Goal: Use online tool/utility: Use online tool/utility

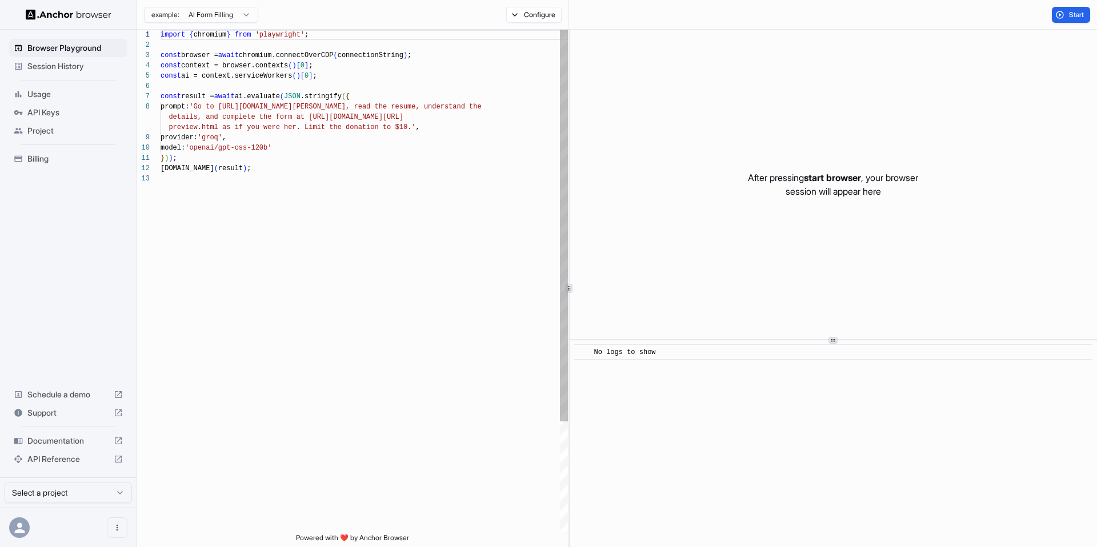
click at [447, 103] on div "import { chromium } from 'playwright' ; const browser = await chromium.connectO…" at bounding box center [364, 354] width 407 height 648
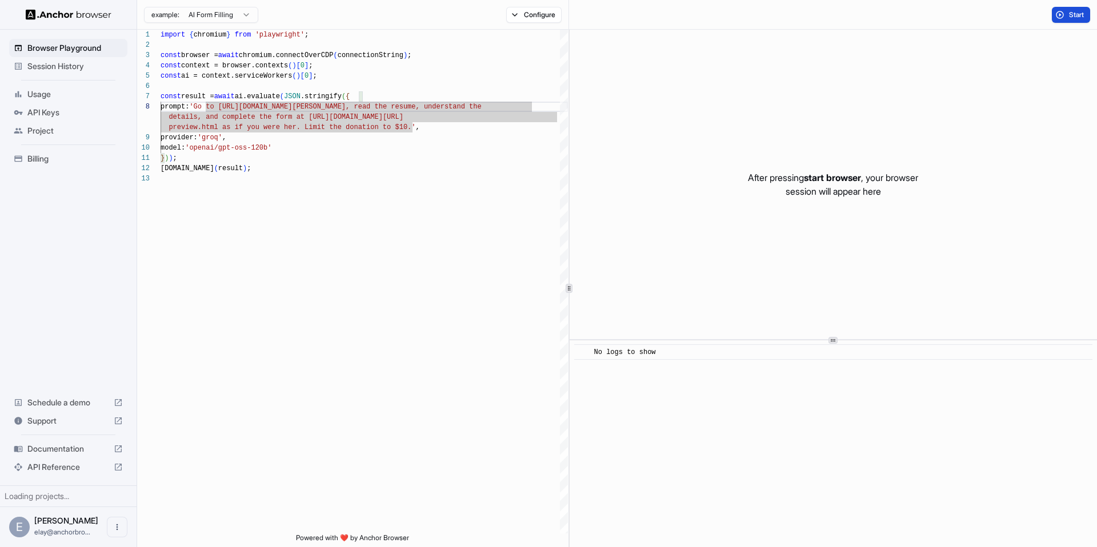
click at [1074, 12] on span "Start" at bounding box center [1077, 14] width 16 height 9
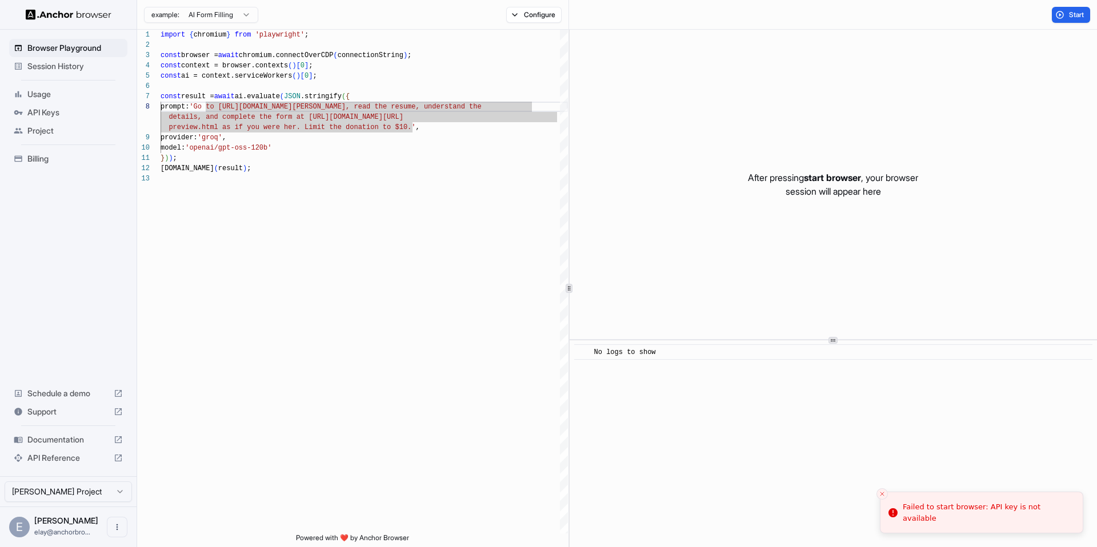
click at [1073, 6] on div "Start" at bounding box center [833, 15] width 528 height 30
click at [1067, 14] on button "Start" at bounding box center [1071, 15] width 38 height 16
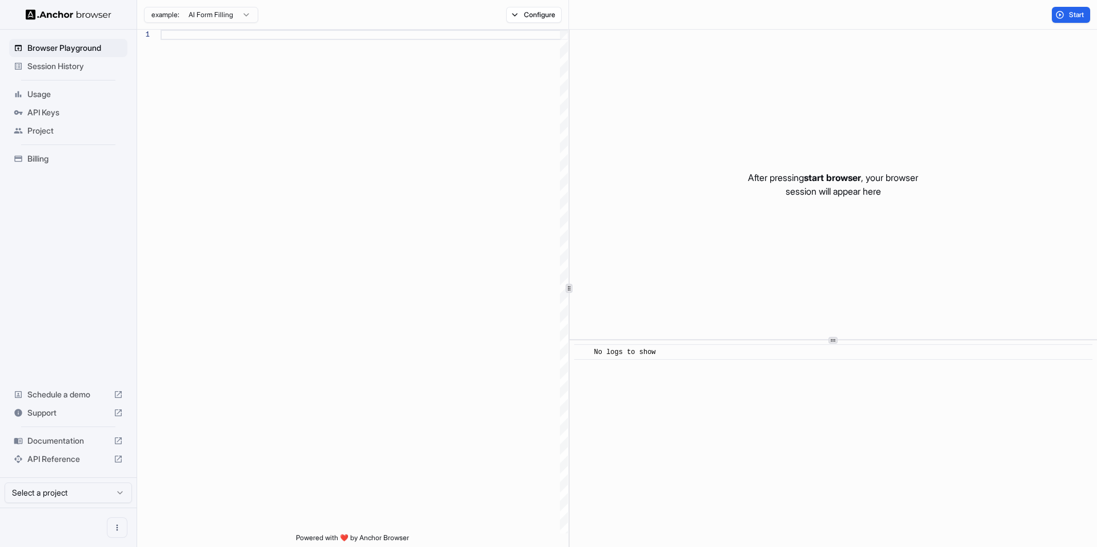
scroll to position [82, 0]
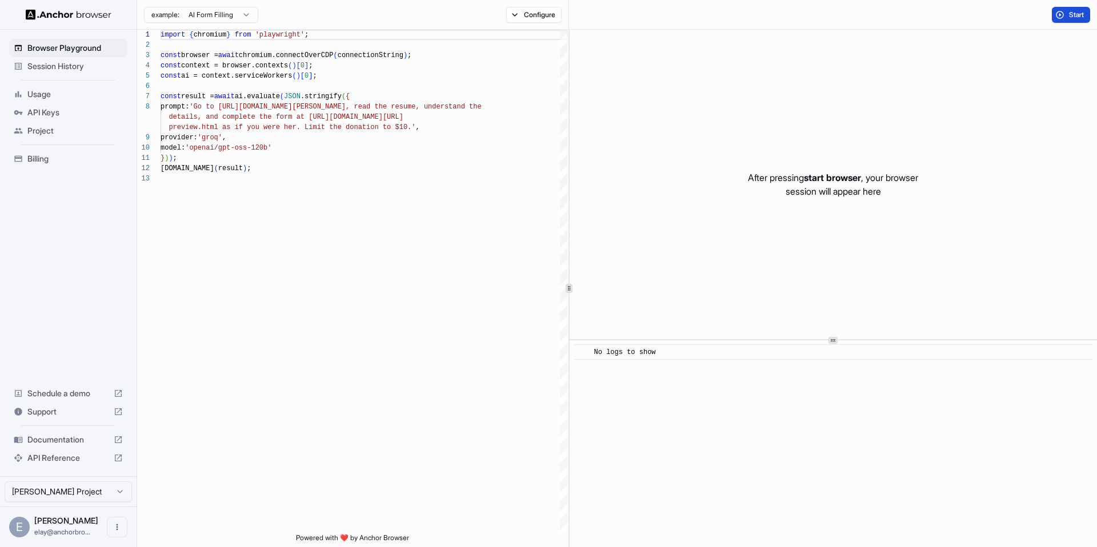
click at [1075, 19] on button "Start" at bounding box center [1071, 15] width 38 height 16
click at [468, 113] on div "import { chromium } from 'playwright' ; const browser = await chromium.connectO…" at bounding box center [364, 354] width 407 height 648
click at [1080, 18] on span "Start" at bounding box center [1077, 14] width 16 height 9
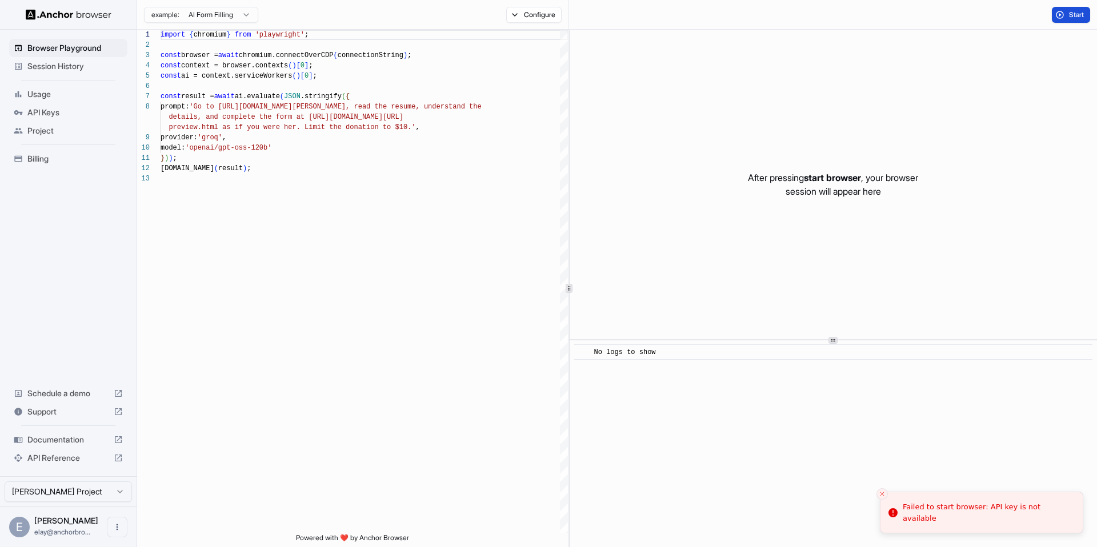
click at [1072, 18] on span "Start" at bounding box center [1077, 14] width 16 height 9
